Goal: Information Seeking & Learning: Learn about a topic

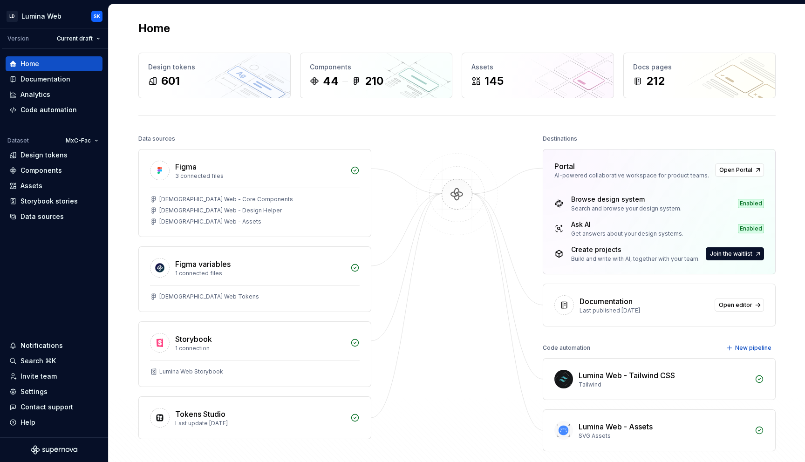
click at [674, 122] on div "Home Design tokens 601 Components 44 210 Assets 145 Docs pages 212 Data sources…" at bounding box center [457, 254] width 670 height 501
click at [700, 71] on div "Docs pages" at bounding box center [699, 66] width 133 height 9
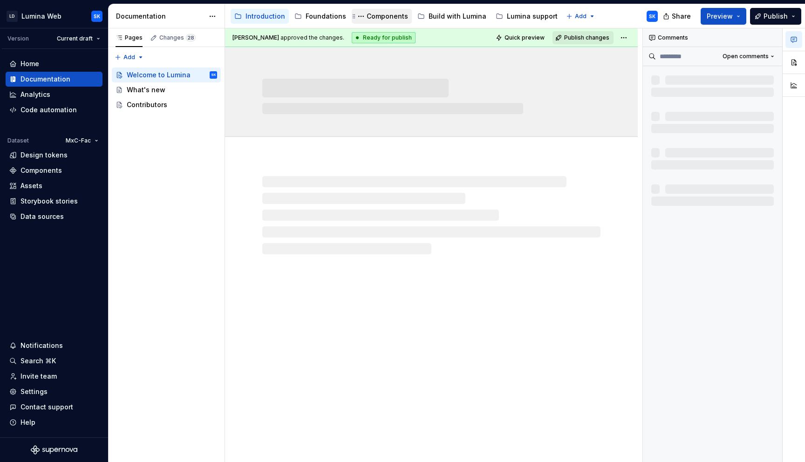
click at [382, 17] on div "Components" at bounding box center [386, 16] width 41 height 9
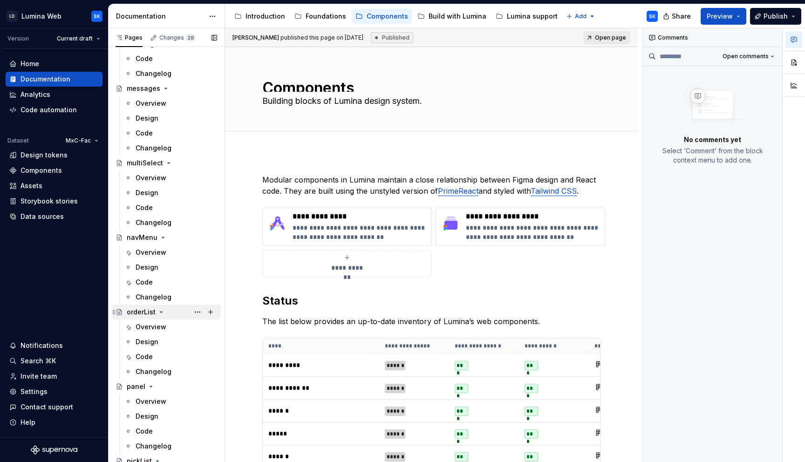
scroll to position [1654, 0]
click at [165, 328] on div "Overview" at bounding box center [150, 328] width 31 height 9
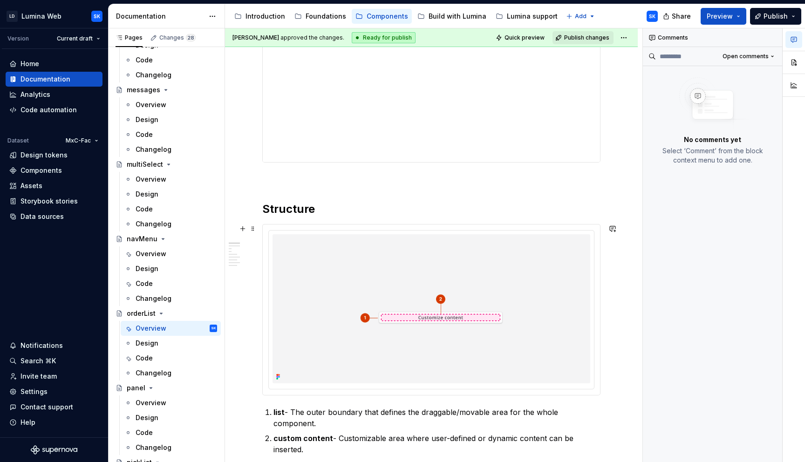
scroll to position [344, 0]
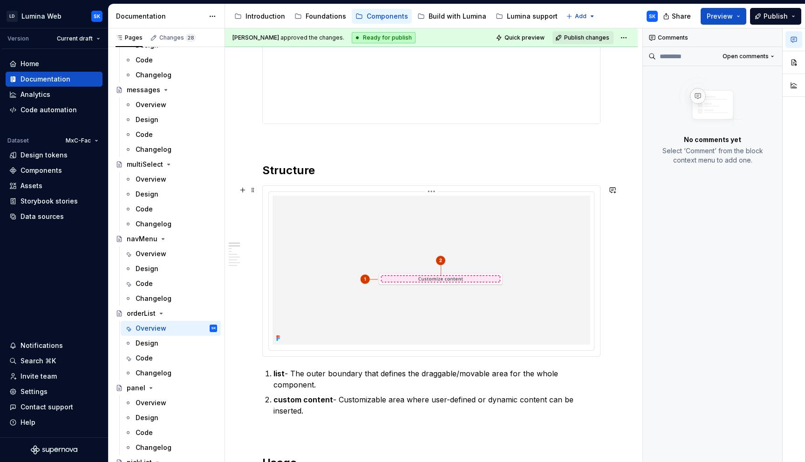
click at [514, 190] on div at bounding box center [431, 271] width 337 height 170
click at [474, 196] on div at bounding box center [431, 270] width 318 height 149
click at [446, 198] on div at bounding box center [431, 270] width 318 height 149
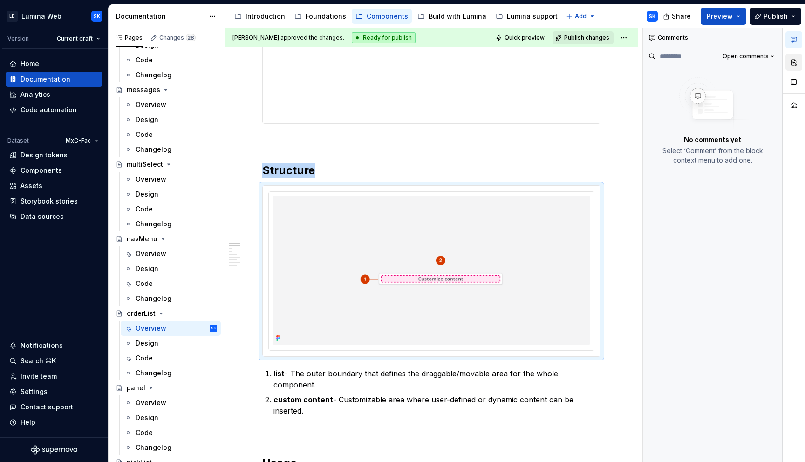
click at [792, 63] on button "button" at bounding box center [793, 62] width 17 height 17
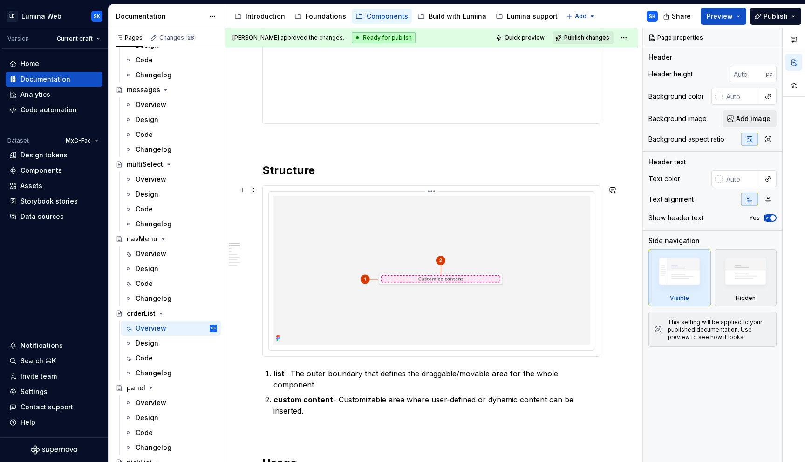
click at [434, 192] on html "LD Lumina Web SK Version Current draft Home Documentation Analytics Code automa…" at bounding box center [402, 231] width 805 height 462
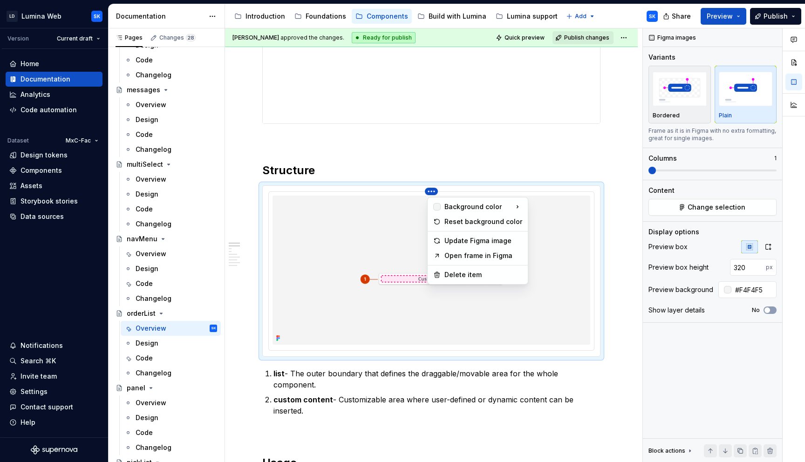
click at [718, 201] on div "Comments Open comments No comments yet Select ‘Comment’ from the block context …" at bounding box center [724, 245] width 162 height 434
click at [719, 204] on span "Change selection" at bounding box center [716, 207] width 58 height 9
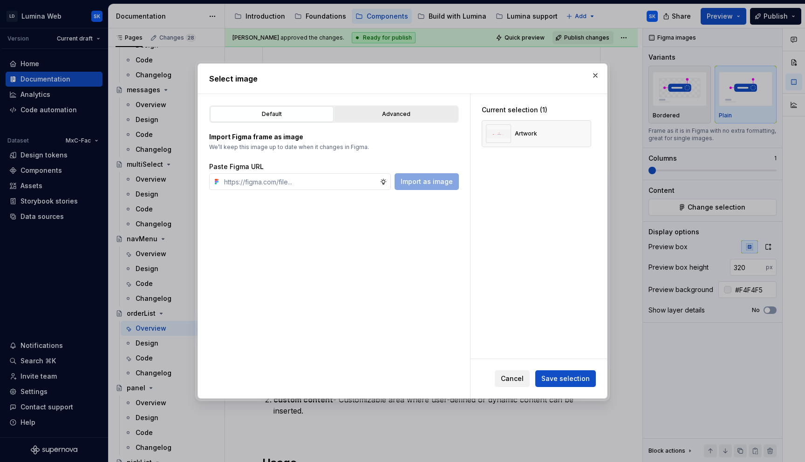
click at [417, 117] on div "Advanced" at bounding box center [396, 113] width 117 height 9
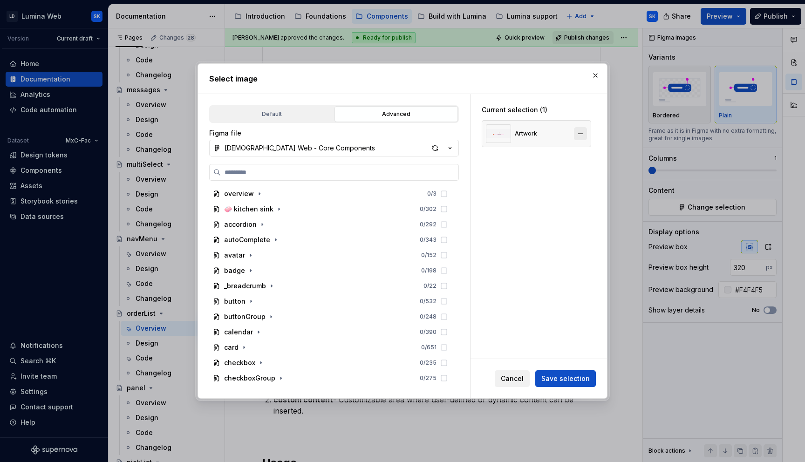
click at [583, 133] on button "button" at bounding box center [580, 133] width 13 height 13
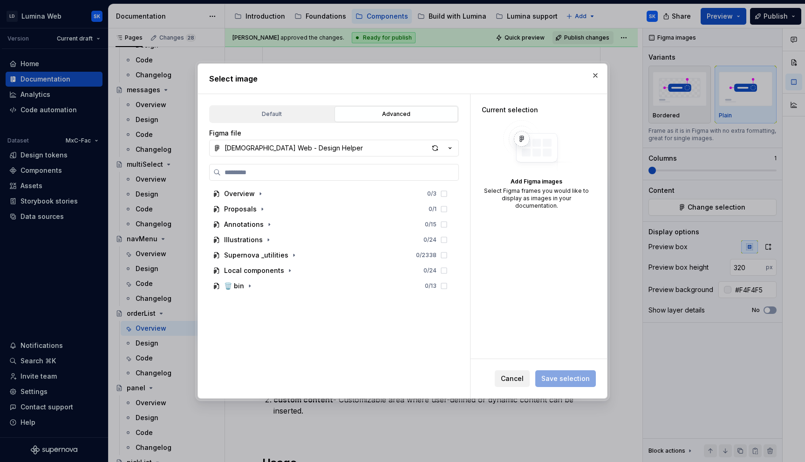
drag, startPoint x: 451, startPoint y: 148, endPoint x: 270, endPoint y: 191, distance: 185.7
click at [451, 148] on icon "button" at bounding box center [449, 147] width 9 height 9
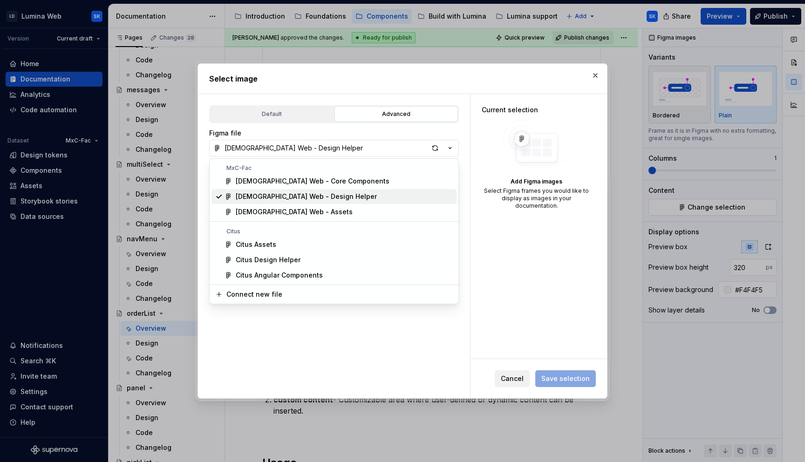
click at [303, 183] on div "[DEMOGRAPHIC_DATA] Web - Core Components" at bounding box center [313, 180] width 154 height 9
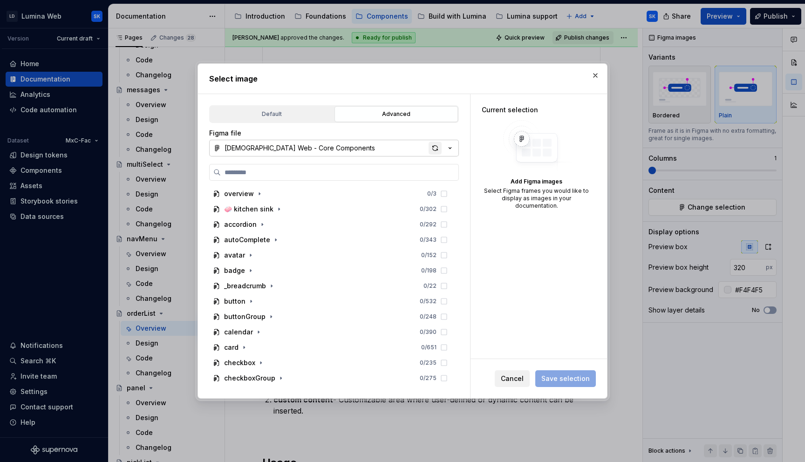
click at [439, 144] on div "button" at bounding box center [434, 148] width 13 height 13
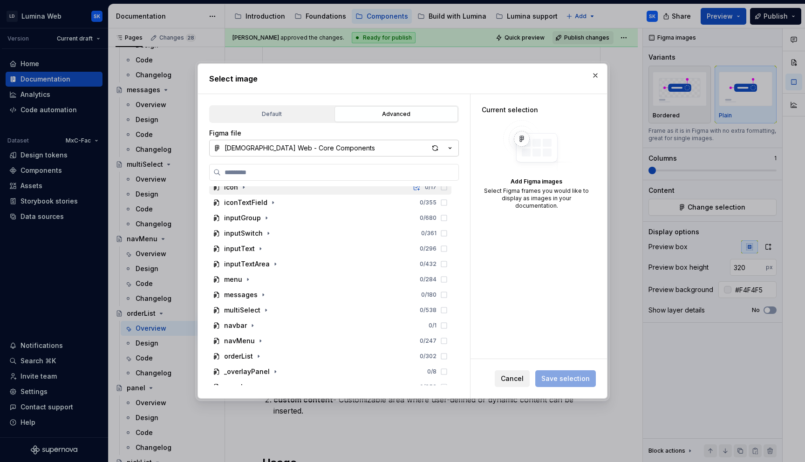
scroll to position [476, 0]
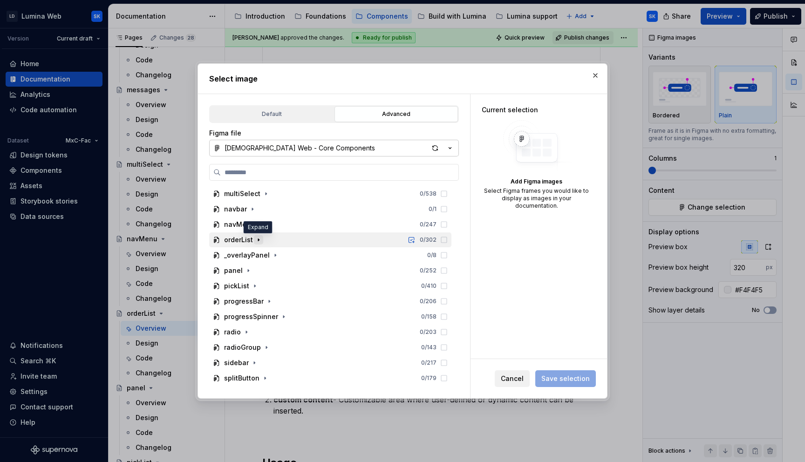
click at [260, 236] on icon "button" at bounding box center [258, 239] width 7 height 7
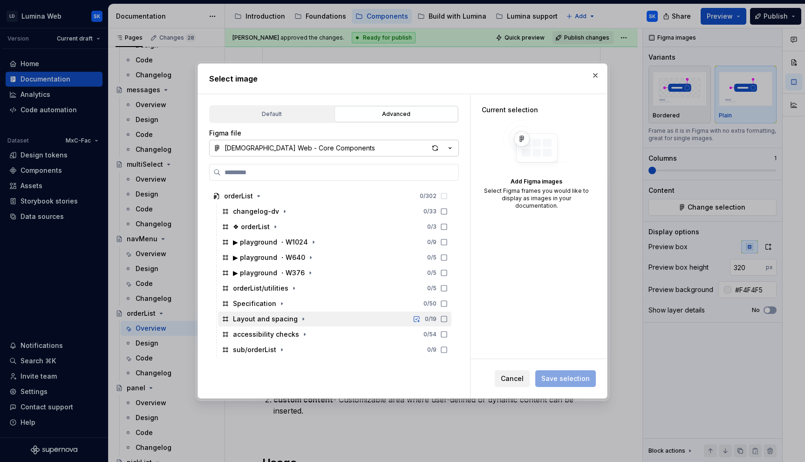
scroll to position [532, 0]
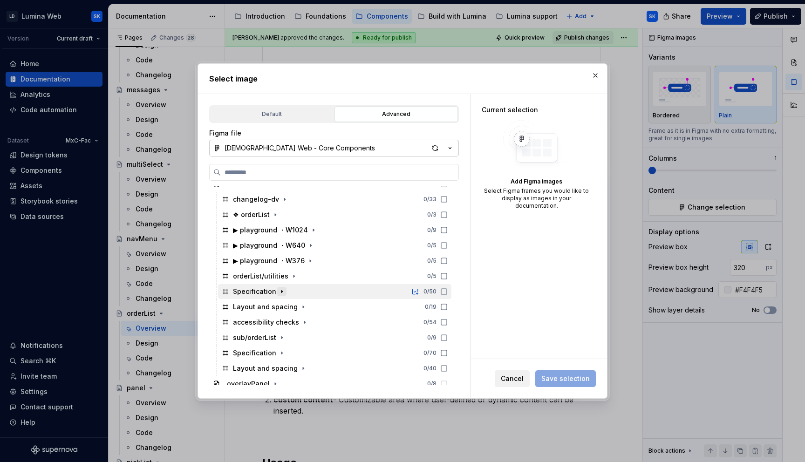
click at [281, 291] on icon "button" at bounding box center [281, 292] width 1 height 2
click at [275, 306] on icon "button" at bounding box center [275, 307] width 1 height 2
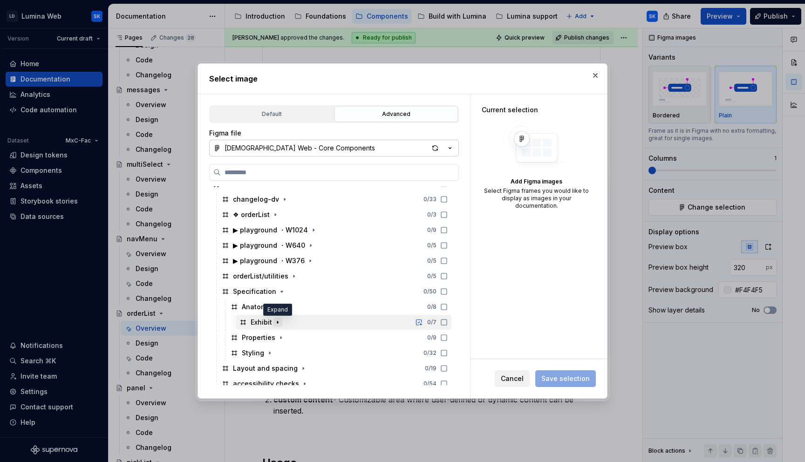
click at [277, 323] on icon "button" at bounding box center [277, 322] width 1 height 2
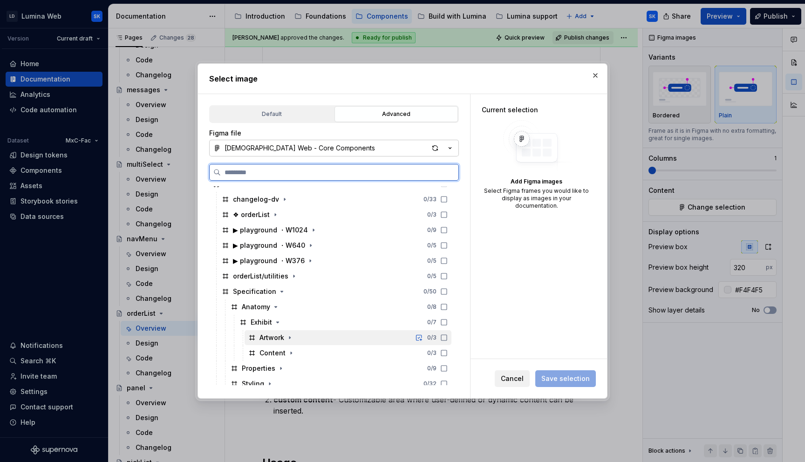
click at [306, 337] on div "Artwork 0 / 3" at bounding box center [347, 337] width 207 height 15
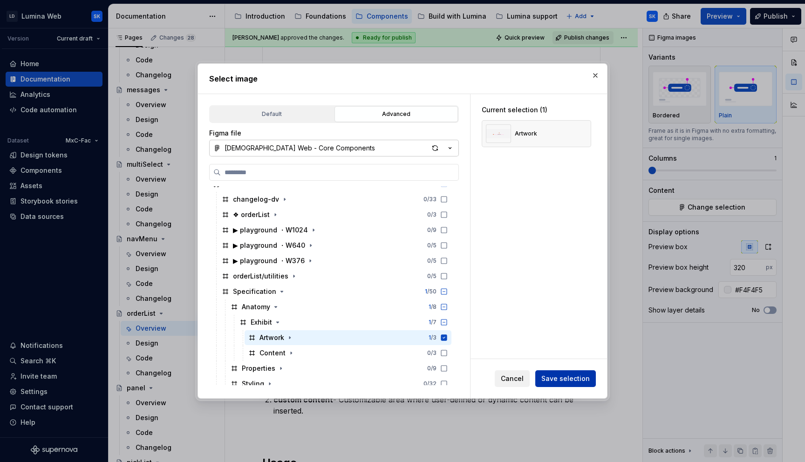
click at [581, 376] on span "Save selection" at bounding box center [565, 378] width 48 height 9
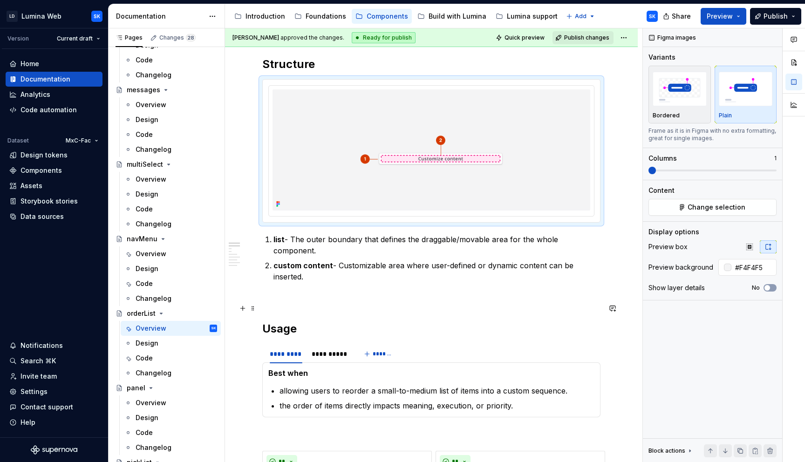
scroll to position [451, 0]
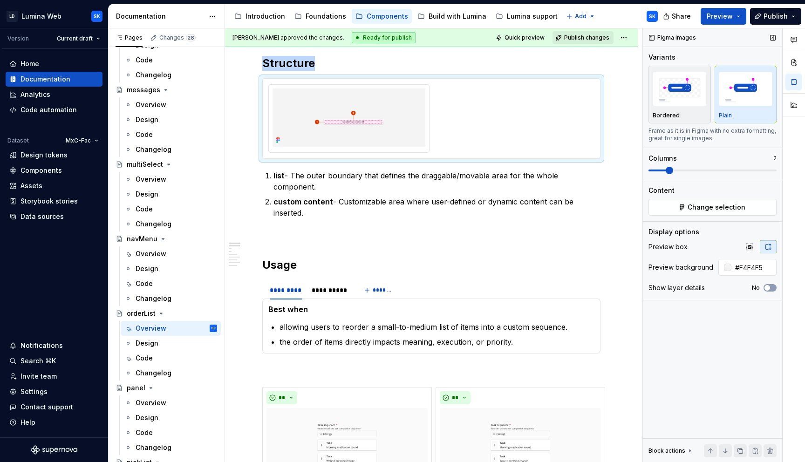
click at [673, 171] on span at bounding box center [668, 170] width 7 height 7
click at [351, 83] on html "LD Lumina Web SK Version Current draft Home Documentation Analytics Code automa…" at bounding box center [402, 231] width 805 height 462
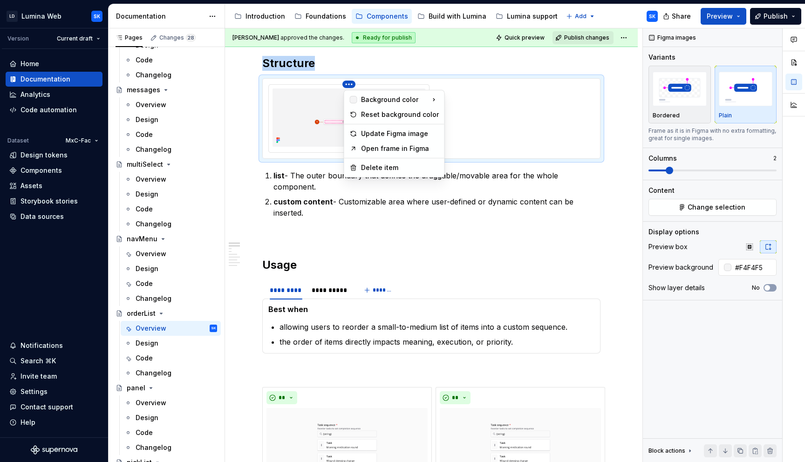
click at [718, 204] on div "Comments Open comments No comments yet Select ‘Comment’ from the block context …" at bounding box center [724, 245] width 162 height 434
click at [724, 207] on span "Change selection" at bounding box center [716, 207] width 58 height 9
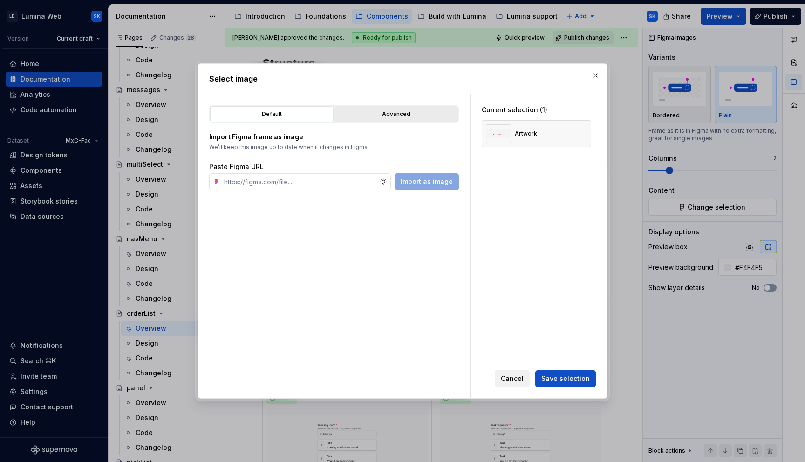
click at [399, 116] on div "Advanced" at bounding box center [396, 113] width 117 height 9
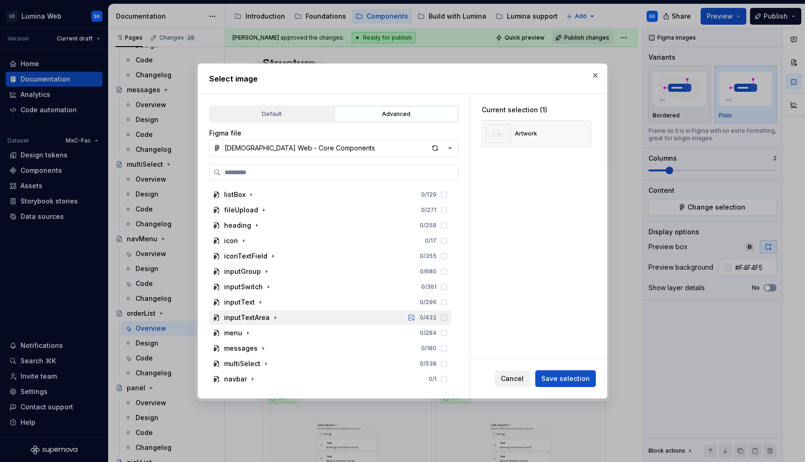
scroll to position [432, 0]
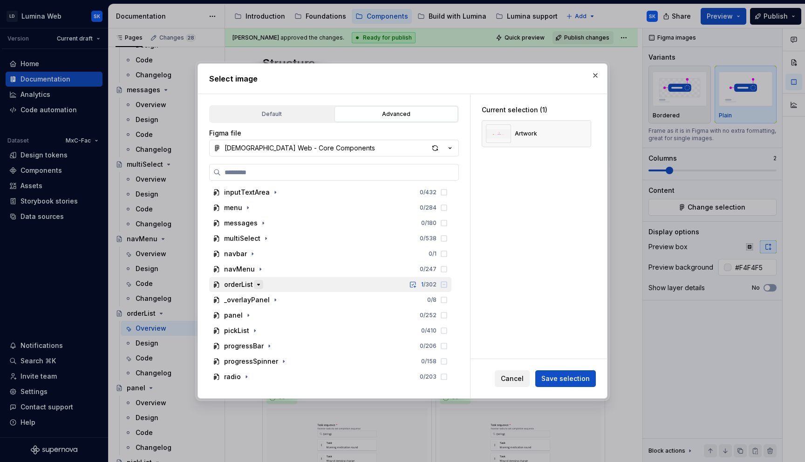
click at [258, 284] on icon "button" at bounding box center [258, 284] width 2 height 1
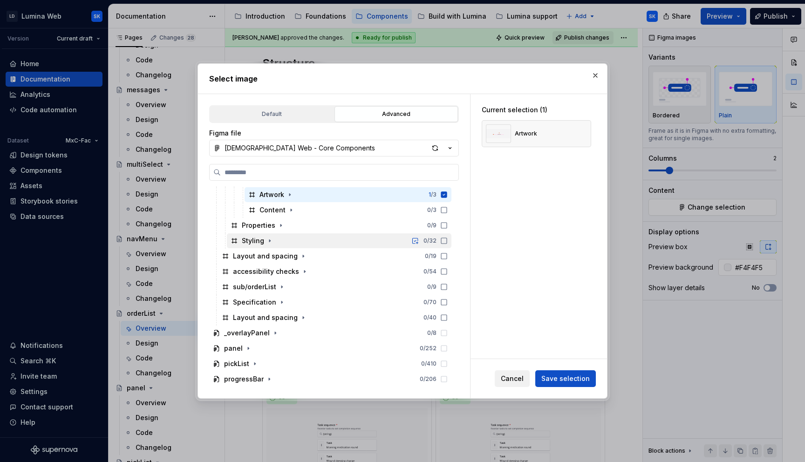
scroll to position [674, 0]
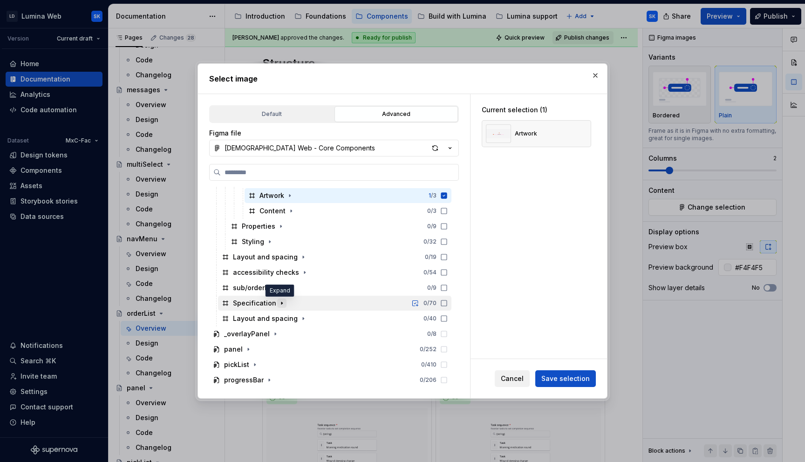
click at [282, 303] on icon "button" at bounding box center [281, 302] width 7 height 7
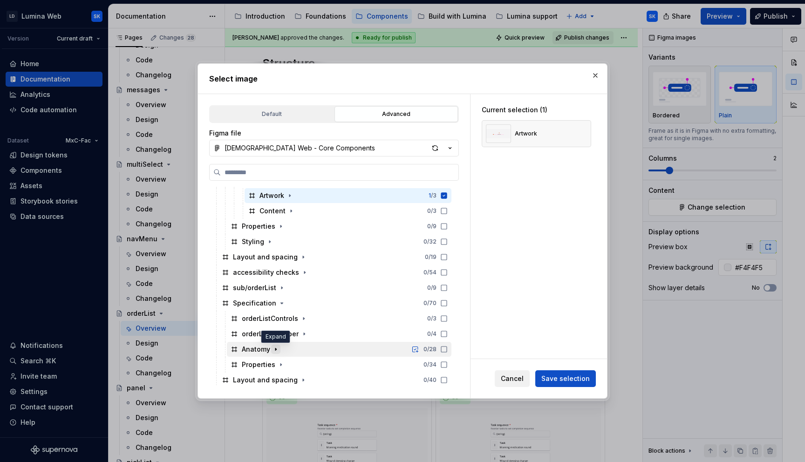
click at [274, 350] on icon "button" at bounding box center [275, 348] width 7 height 7
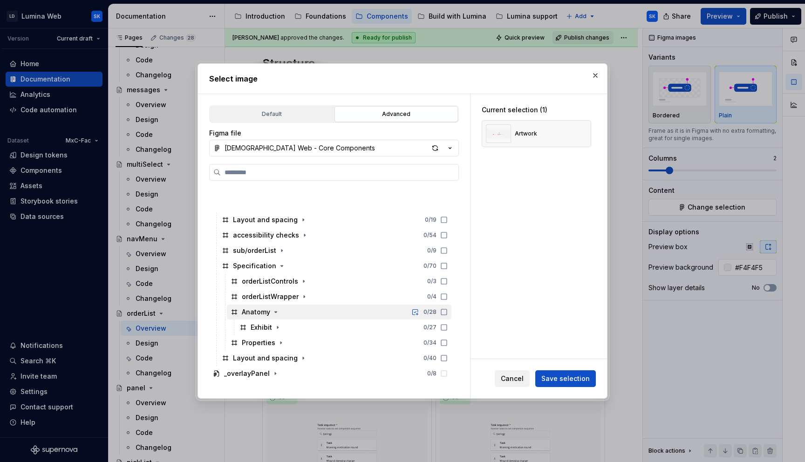
scroll to position [744, 0]
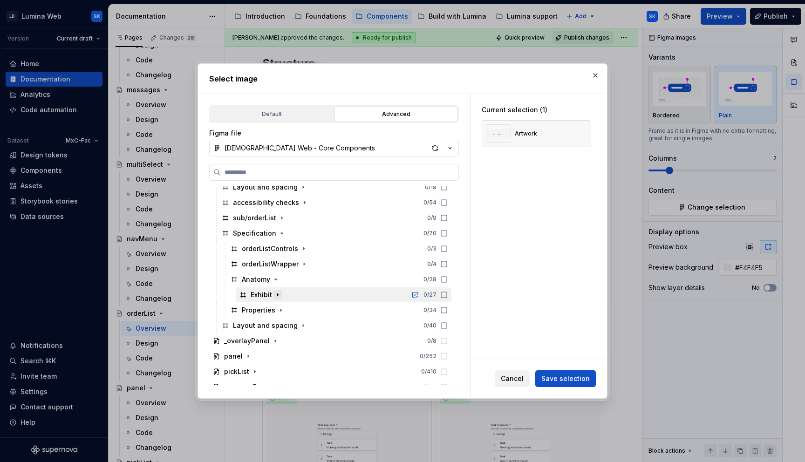
click at [275, 293] on icon "button" at bounding box center [277, 294] width 7 height 7
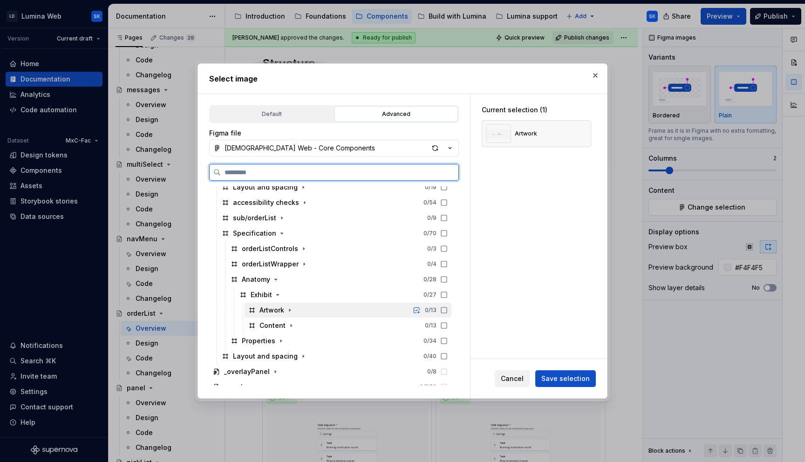
click at [307, 306] on div "Artwork 0 / 13" at bounding box center [347, 310] width 207 height 15
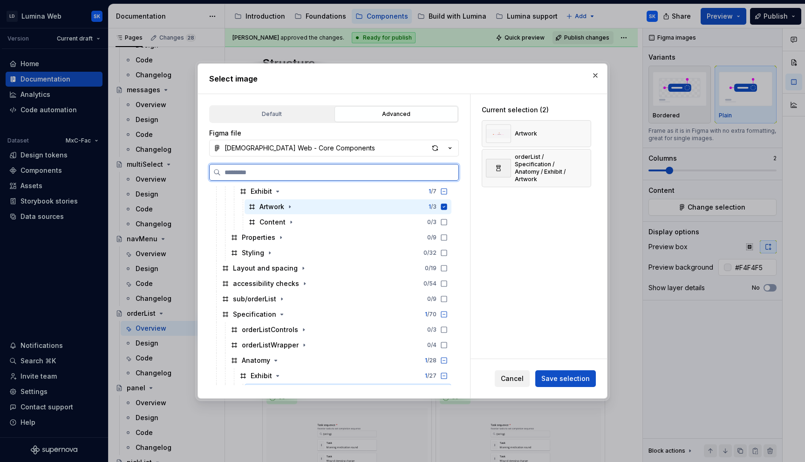
scroll to position [676, 0]
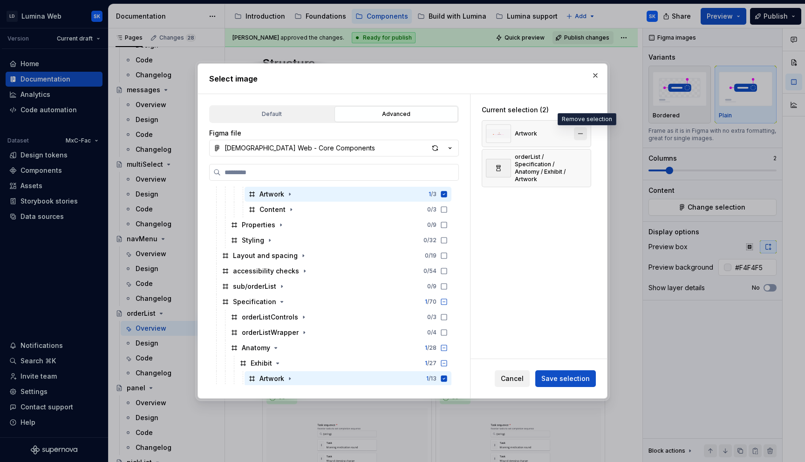
click at [583, 130] on button "button" at bounding box center [580, 133] width 13 height 13
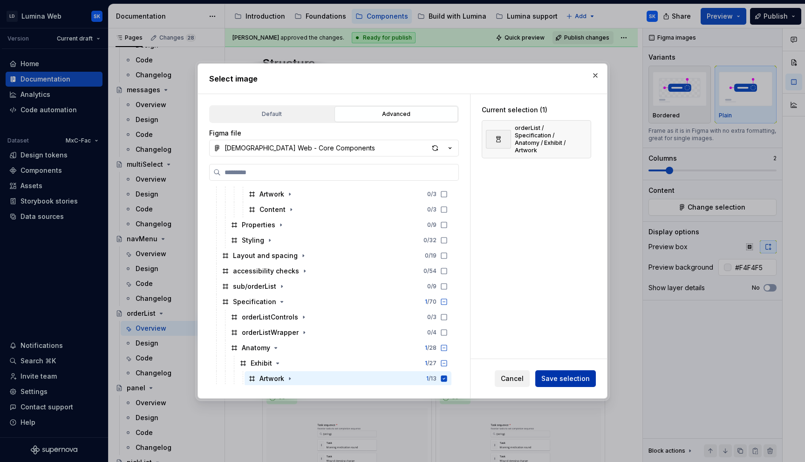
click at [564, 381] on span "Save selection" at bounding box center [565, 378] width 48 height 9
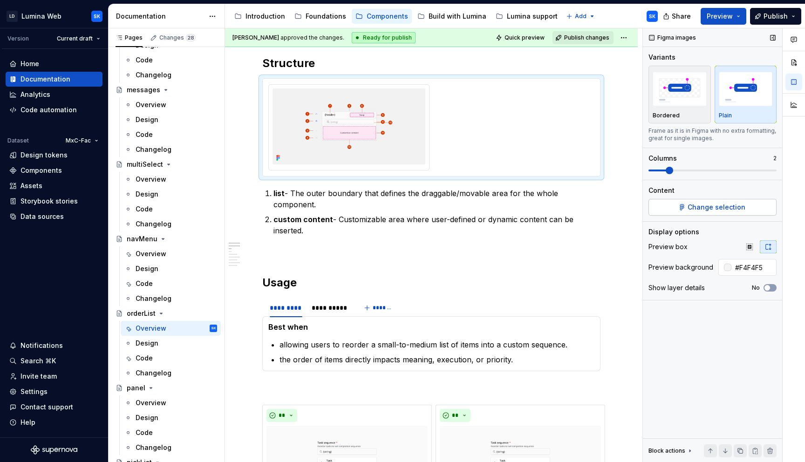
click at [734, 205] on span "Change selection" at bounding box center [716, 207] width 58 height 9
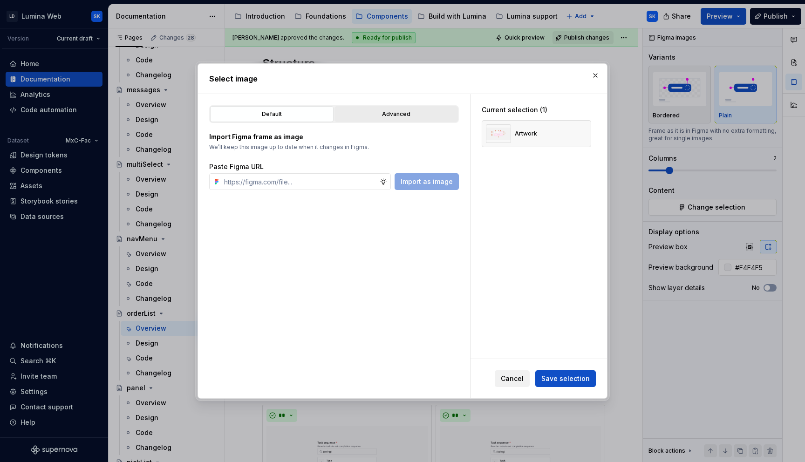
click at [399, 111] on div "Advanced" at bounding box center [396, 113] width 117 height 9
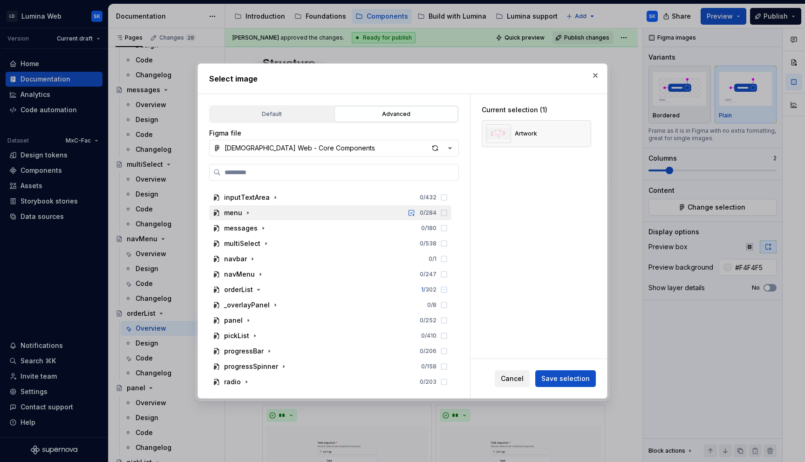
scroll to position [435, 0]
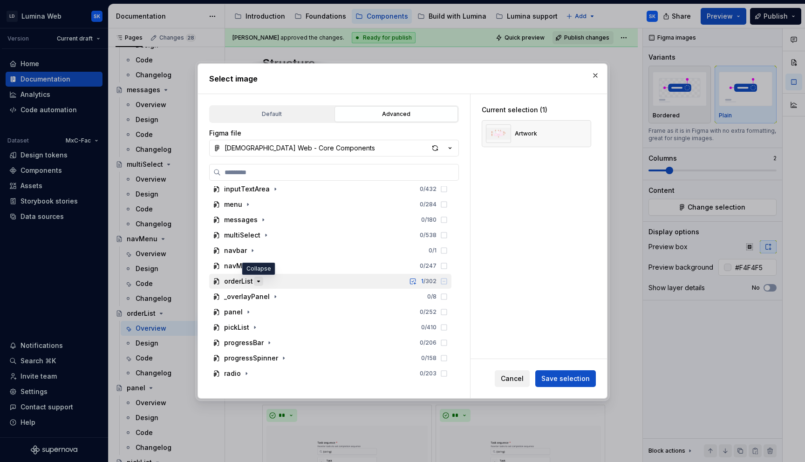
click at [257, 281] on icon "button" at bounding box center [258, 281] width 2 height 1
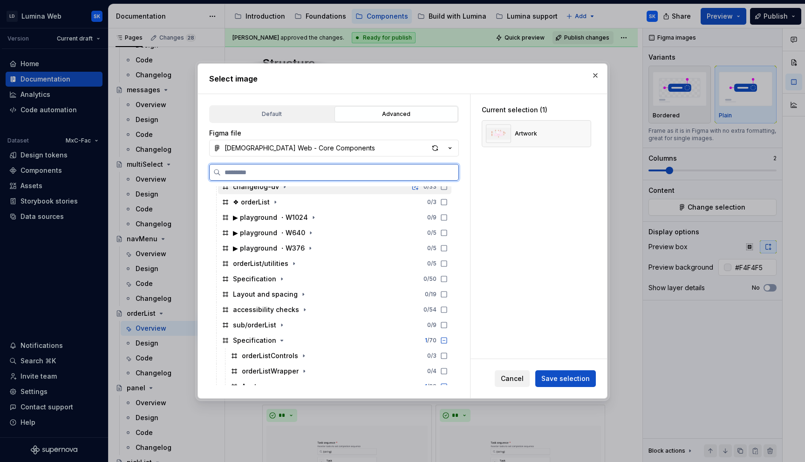
scroll to position [544, 0]
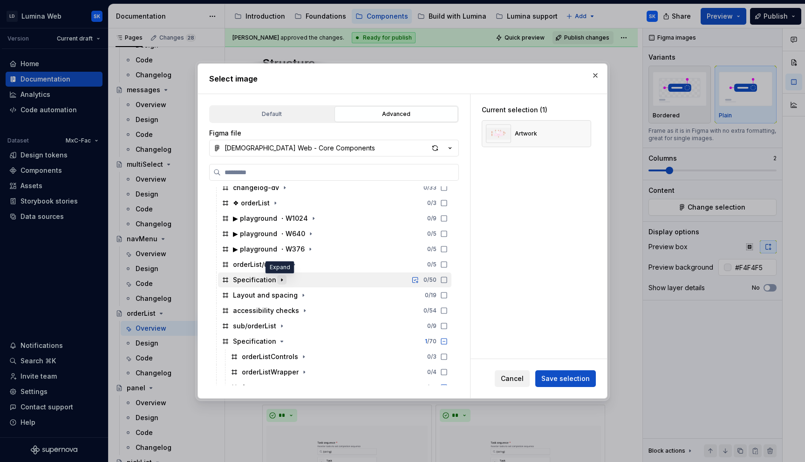
click at [281, 280] on icon "button" at bounding box center [281, 279] width 7 height 7
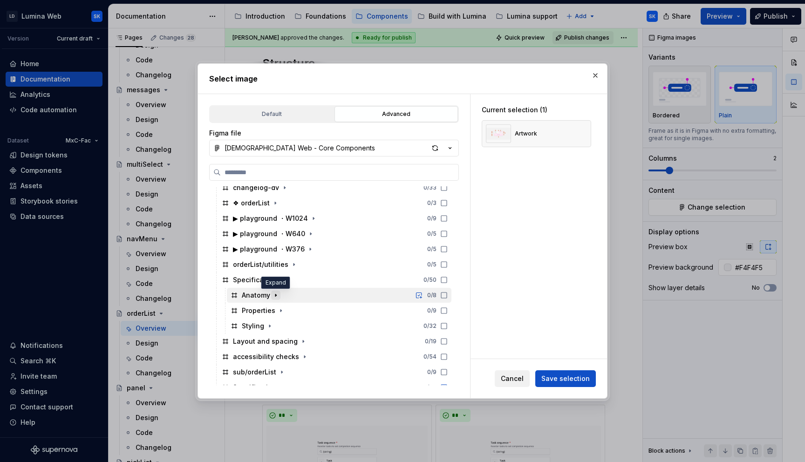
click at [275, 296] on icon "button" at bounding box center [275, 295] width 1 height 2
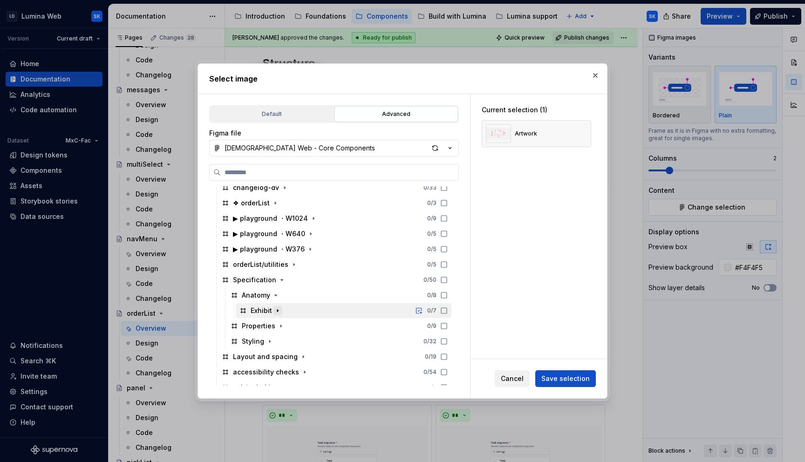
click at [276, 307] on icon "button" at bounding box center [277, 310] width 7 height 7
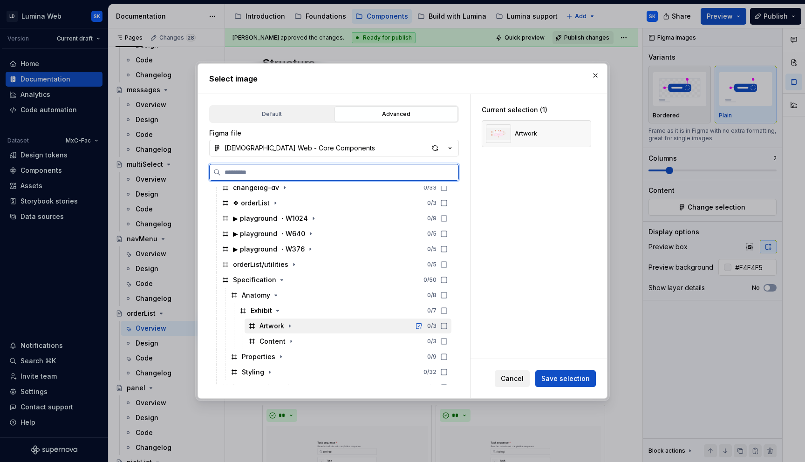
click at [369, 328] on div "Artwork 0 / 3" at bounding box center [347, 325] width 207 height 15
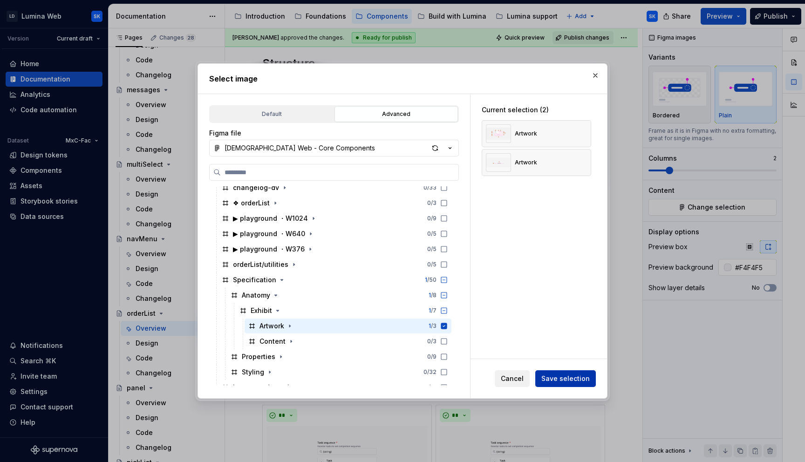
click at [575, 375] on span "Save selection" at bounding box center [565, 378] width 48 height 9
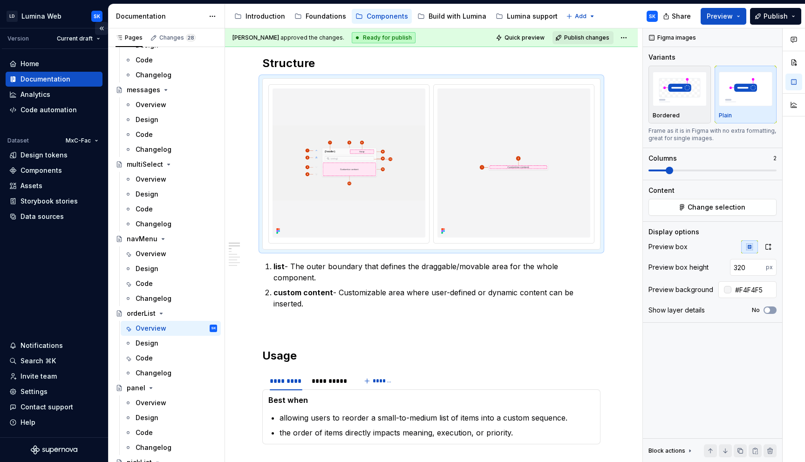
click at [101, 29] on button "Collapse sidebar" at bounding box center [101, 28] width 13 height 13
type textarea "*"
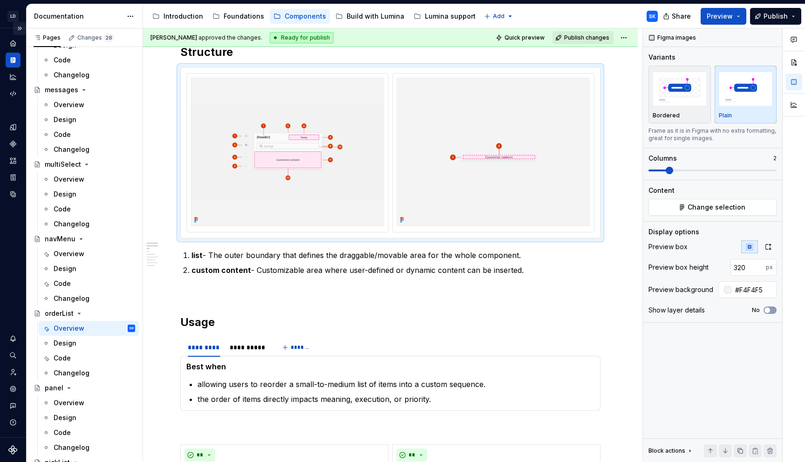
scroll to position [440, 0]
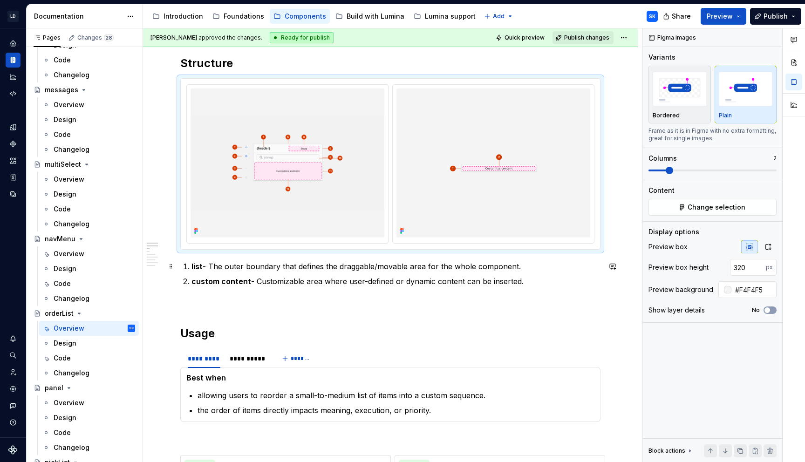
click at [457, 264] on p "list - The outer boundary that defines the draggable/movable area for the whole…" at bounding box center [395, 266] width 409 height 11
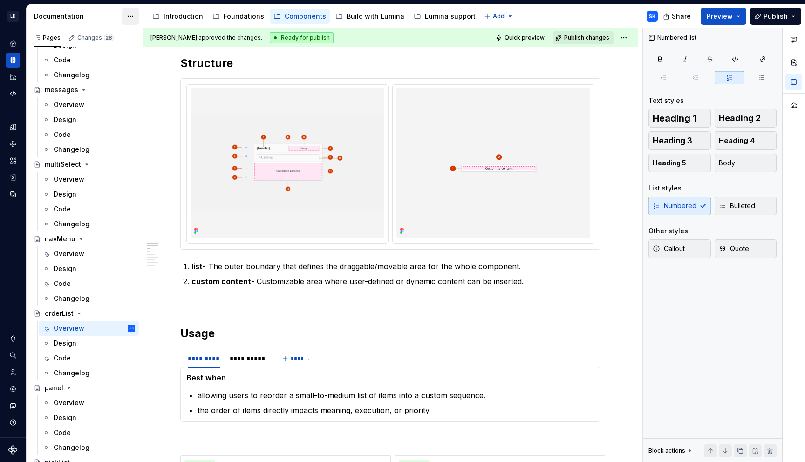
click at [131, 21] on html "LD Lumina Web SK Dataset MxC-Fac Documentation Accessibility guide for tree Pag…" at bounding box center [402, 231] width 805 height 462
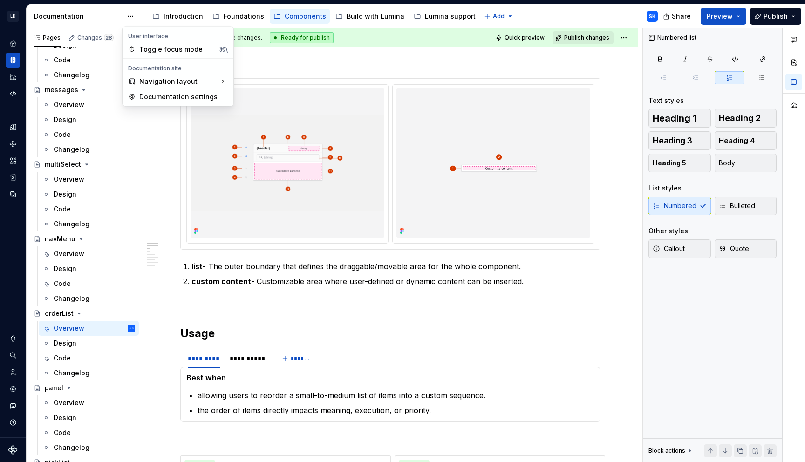
click at [109, 15] on html "LD Lumina Web SK Dataset MxC-Fac Documentation Accessibility guide for tree Pag…" at bounding box center [402, 231] width 805 height 462
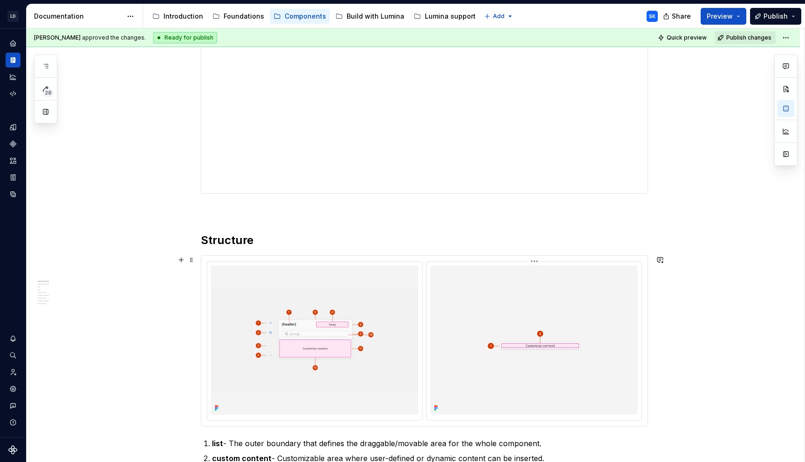
scroll to position [434, 0]
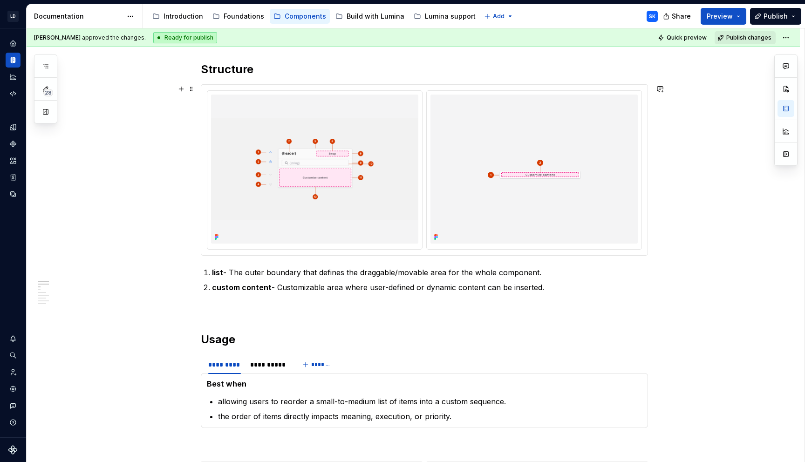
click at [317, 86] on div at bounding box center [424, 170] width 446 height 170
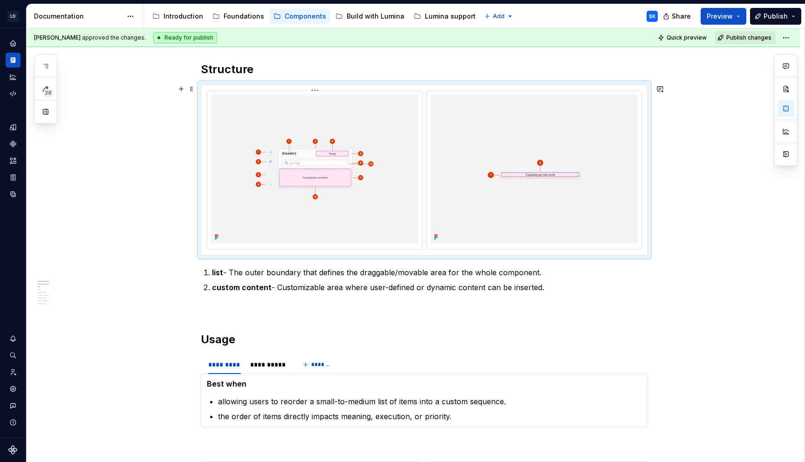
click at [317, 91] on html "LD Lumina Web SK Dataset MxC-Fac Documentation Accessibility guide for tree Pag…" at bounding box center [402, 231] width 805 height 462
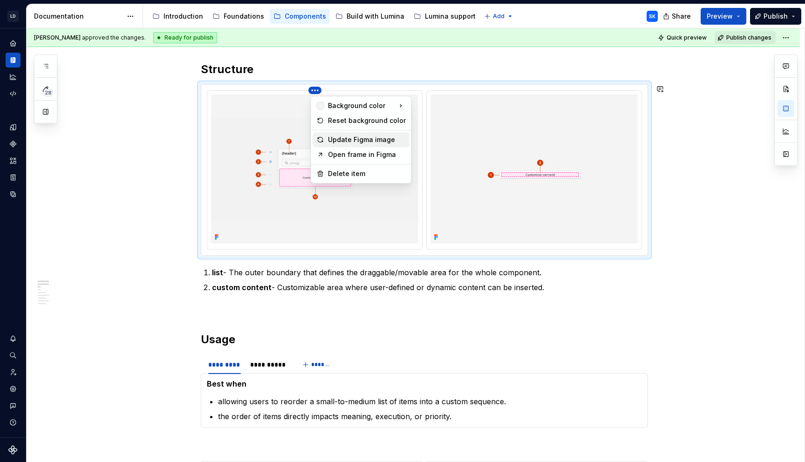
click at [389, 136] on div "Update Figma image" at bounding box center [367, 139] width 78 height 9
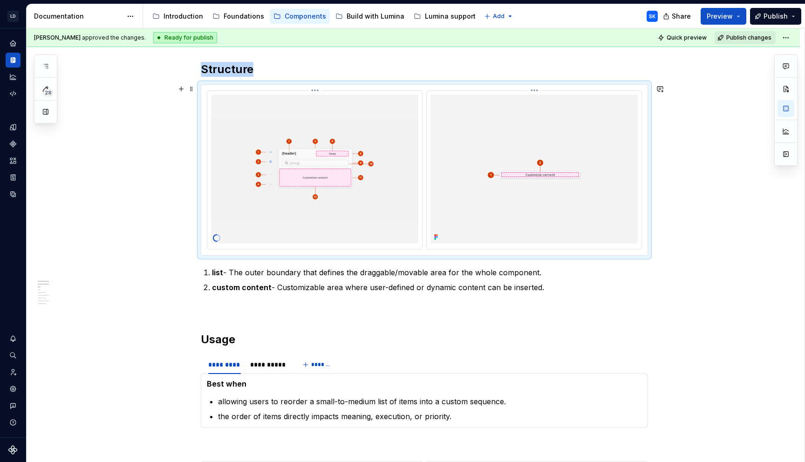
click at [538, 90] on html "LD Lumina Web SK Dataset MxC-Fac Documentation Accessibility guide for tree Pag…" at bounding box center [402, 231] width 805 height 462
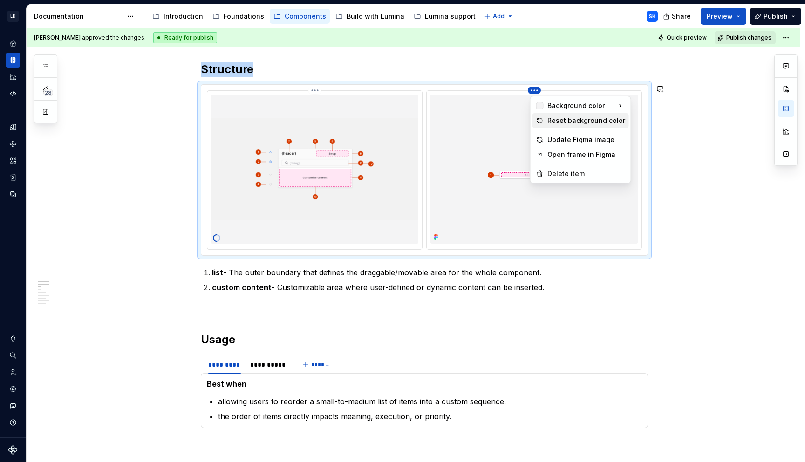
drag, startPoint x: 589, startPoint y: 123, endPoint x: 602, endPoint y: 122, distance: 12.7
click at [590, 123] on div "Reset background color" at bounding box center [586, 120] width 78 height 9
click at [537, 91] on html "LD Lumina Web SK Dataset MxC-Fac Documentation Accessibility guide for tree Pag…" at bounding box center [402, 231] width 805 height 462
drag, startPoint x: 582, startPoint y: 140, endPoint x: 597, endPoint y: 137, distance: 15.6
click at [582, 139] on div "Update Figma image" at bounding box center [586, 139] width 78 height 9
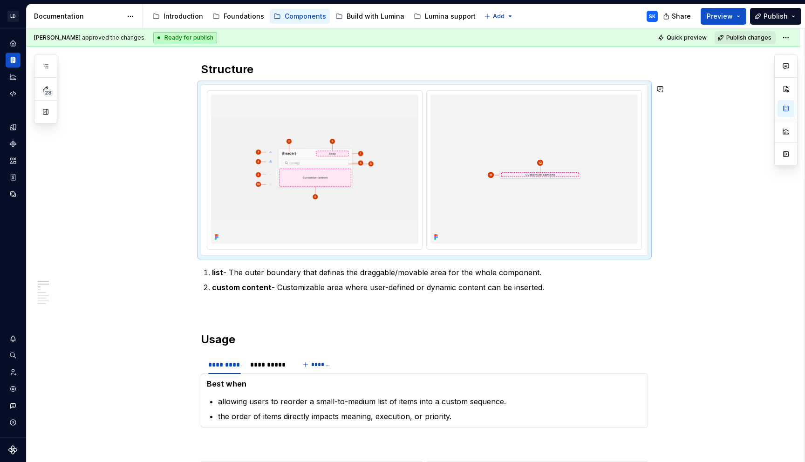
type textarea "*"
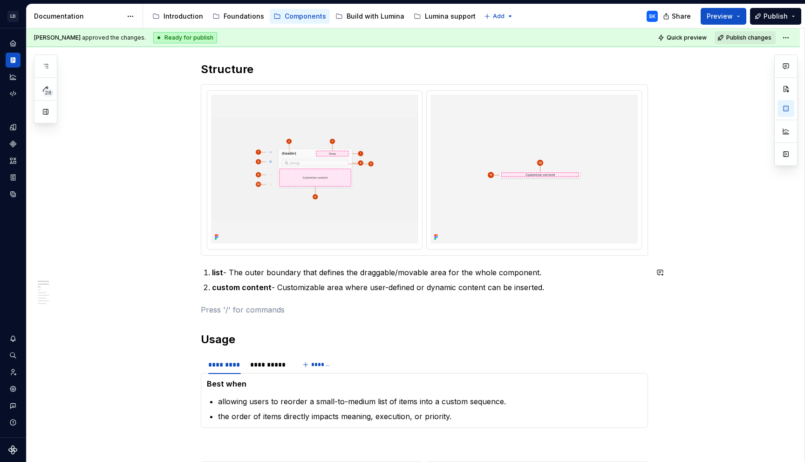
click at [218, 271] on strong "list" at bounding box center [217, 272] width 11 height 9
click at [213, 273] on li "list - The outer boundary that defines the draggable/movable area for the whole…" at bounding box center [430, 272] width 436 height 11
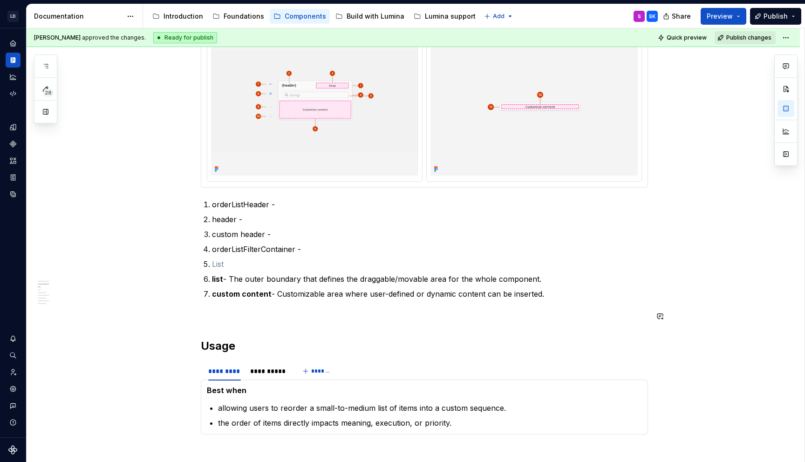
scroll to position [508, 0]
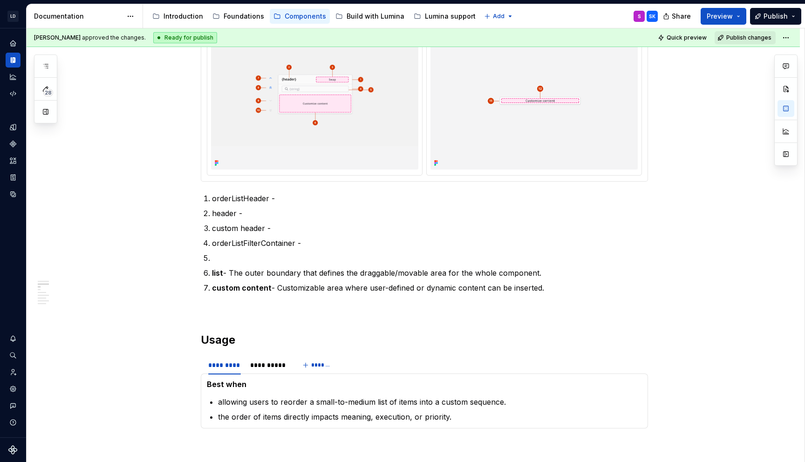
type textarea "*"
